Goal: Information Seeking & Learning: Learn about a topic

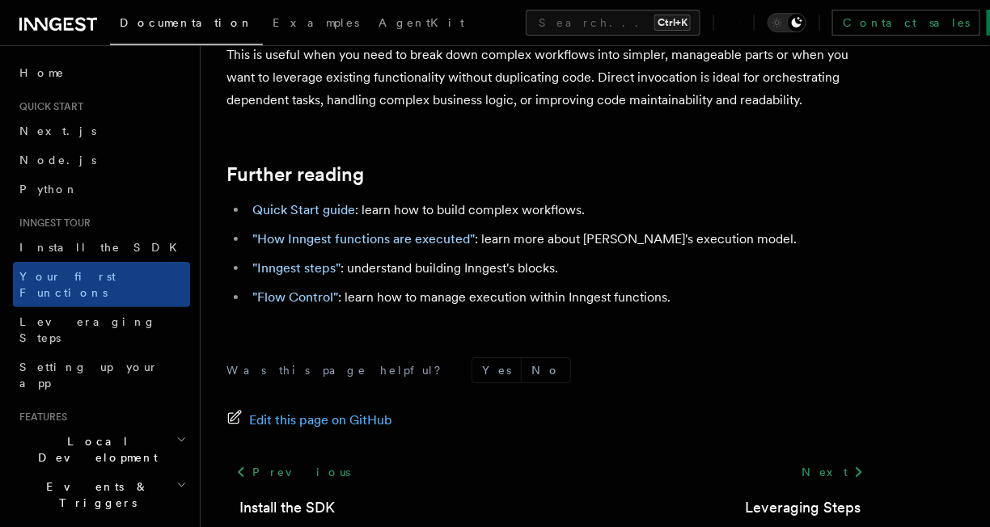
scroll to position [3438, 0]
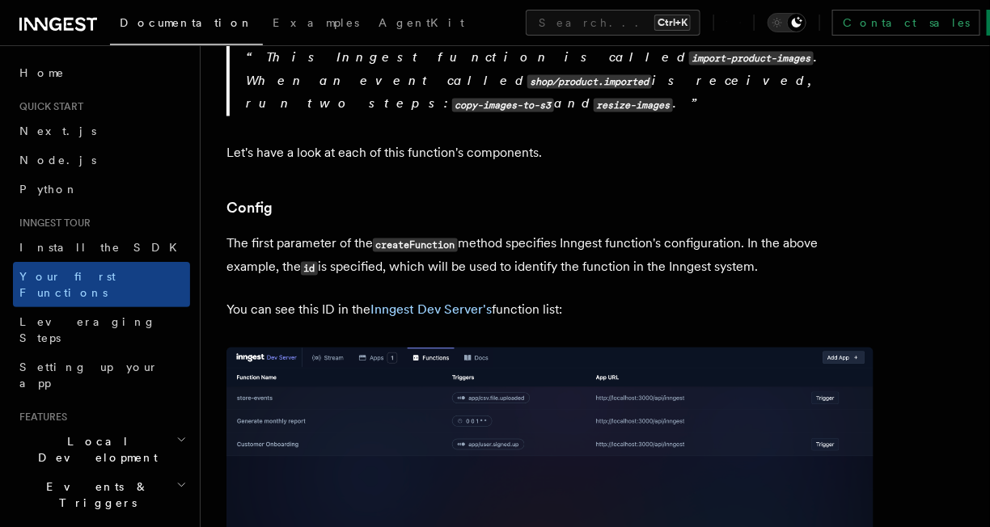
scroll to position [863, 0]
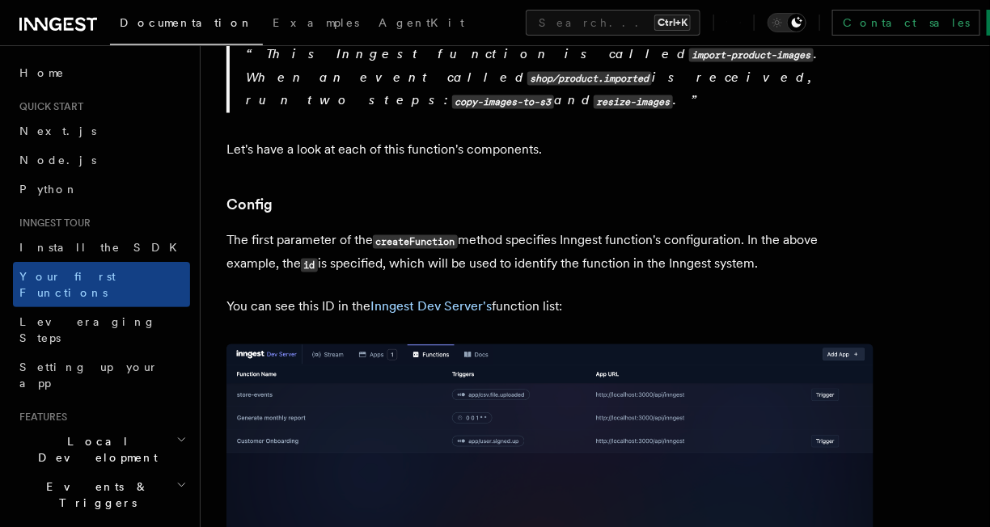
click at [438, 449] on img at bounding box center [549, 537] width 647 height 384
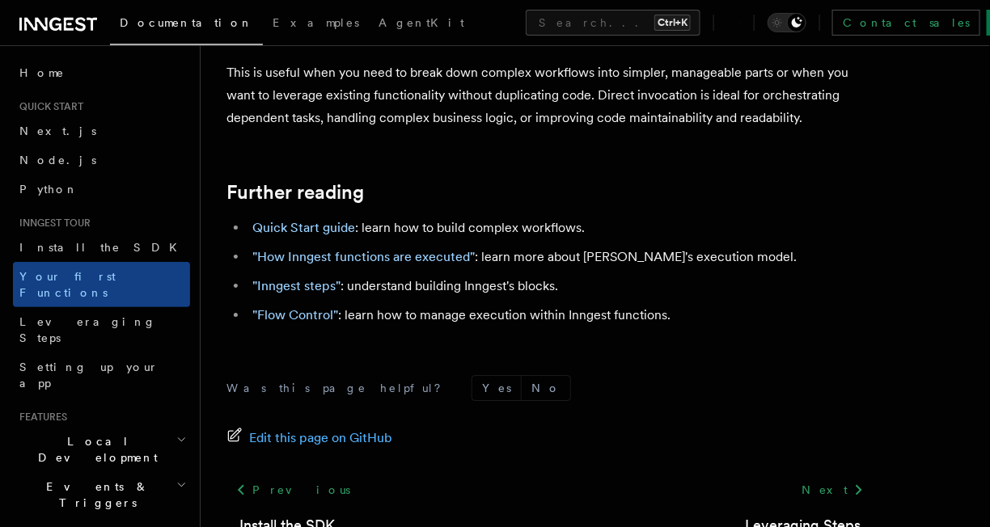
scroll to position [3438, 0]
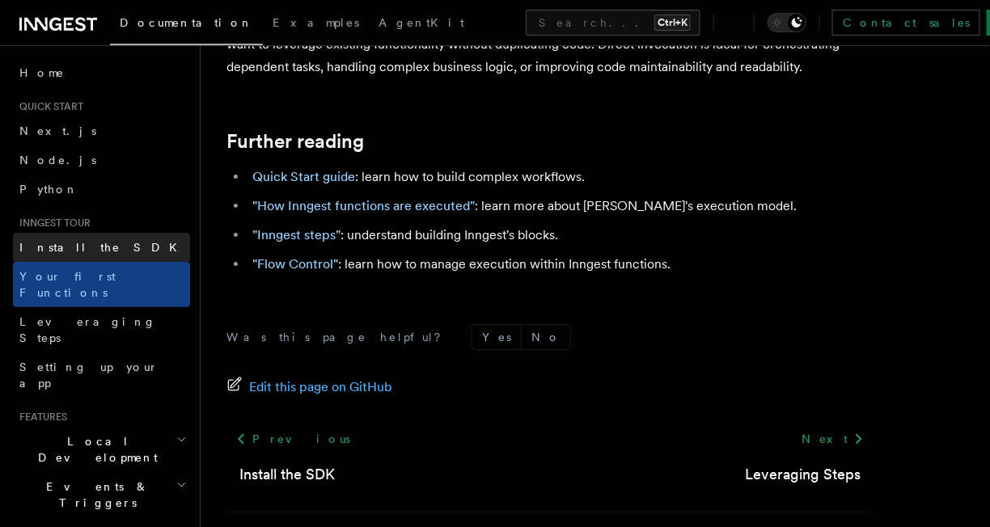
click at [83, 243] on span "Install the SDK" at bounding box center [102, 247] width 167 height 13
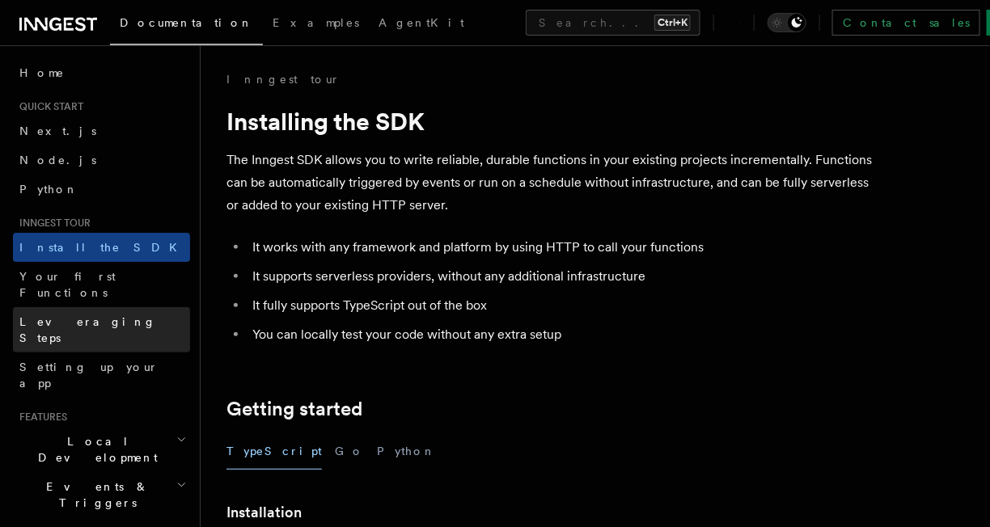
click at [81, 316] on link "Leveraging Steps" at bounding box center [101, 329] width 177 height 45
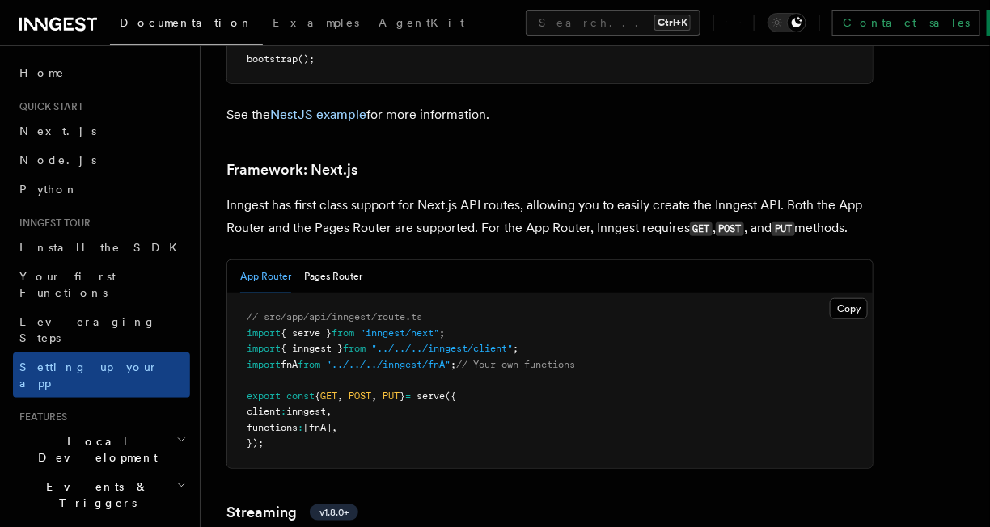
scroll to position [9887, 0]
